Goal: Navigation & Orientation: Find specific page/section

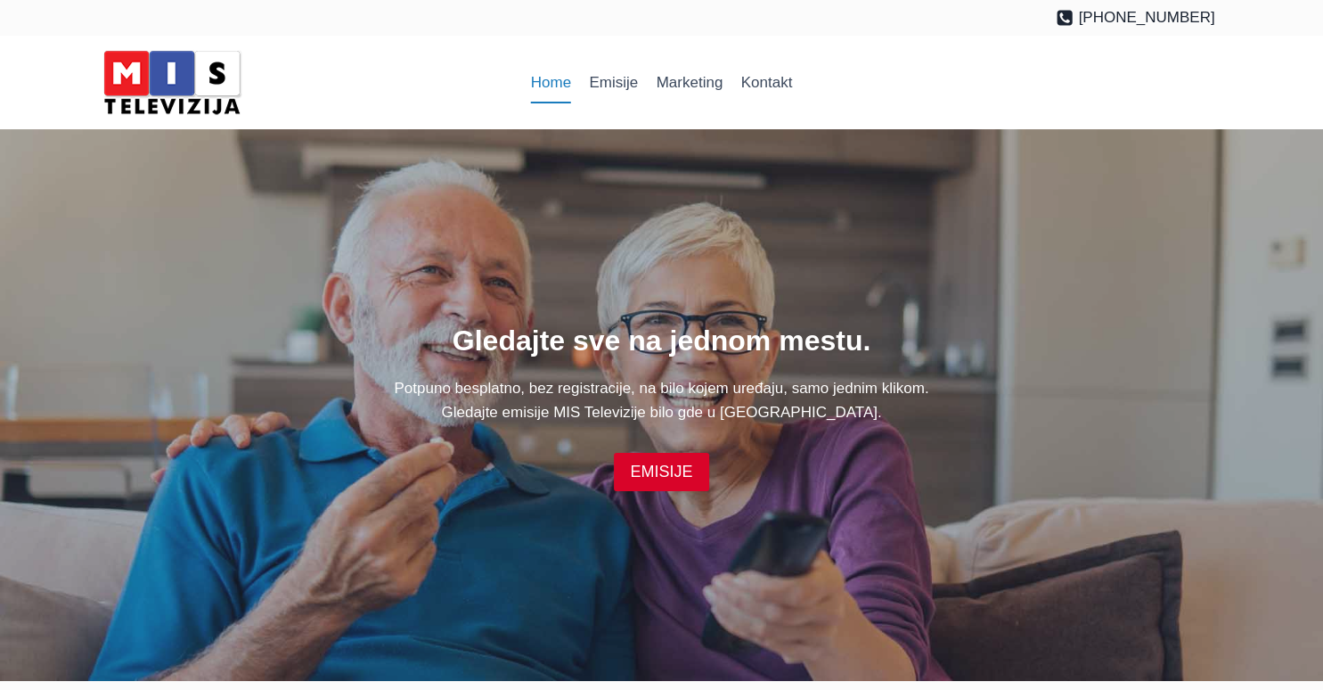
click at [188, 68] on img at bounding box center [171, 83] width 151 height 76
click at [601, 82] on link "Emisije" at bounding box center [613, 82] width 67 height 43
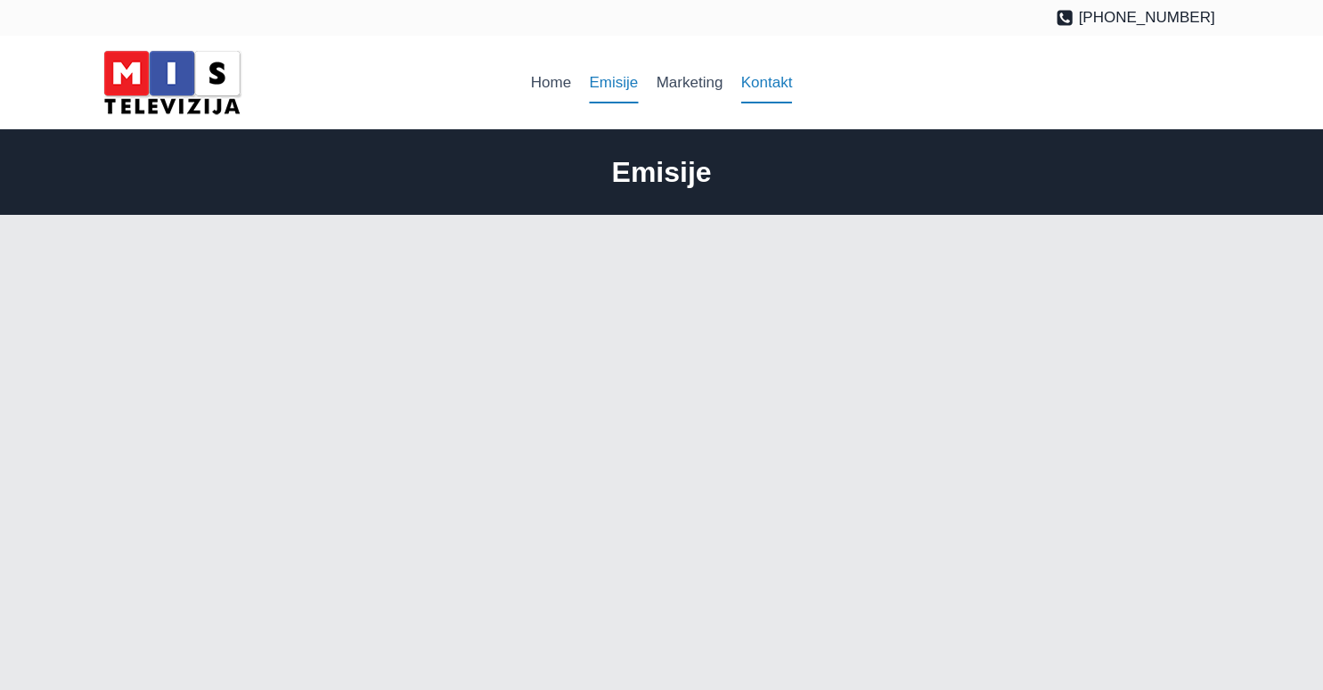
click at [781, 86] on link "Kontakt" at bounding box center [767, 82] width 70 height 43
